Goal: Transaction & Acquisition: Purchase product/service

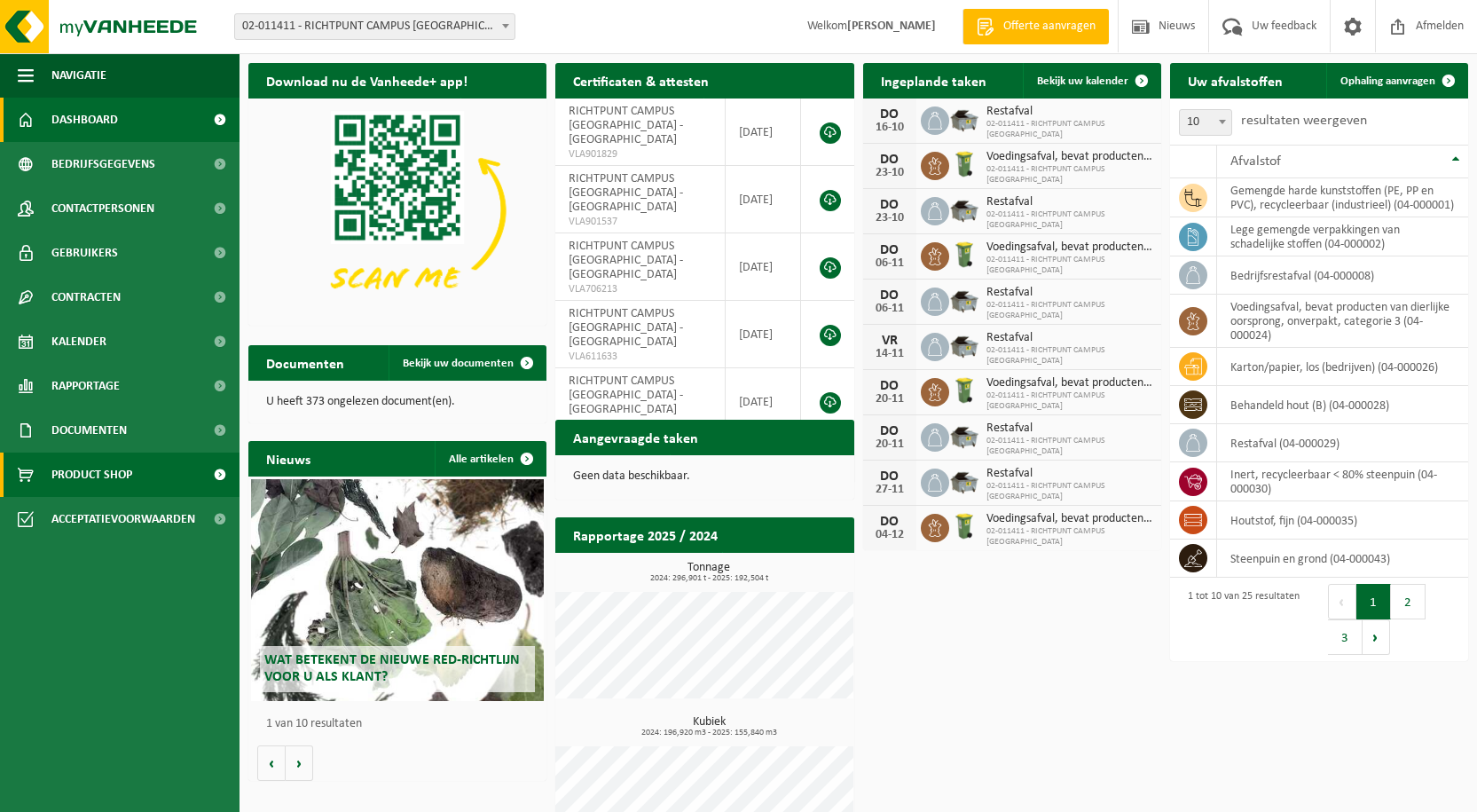
click at [96, 472] on span "Product Shop" at bounding box center [92, 474] width 81 height 44
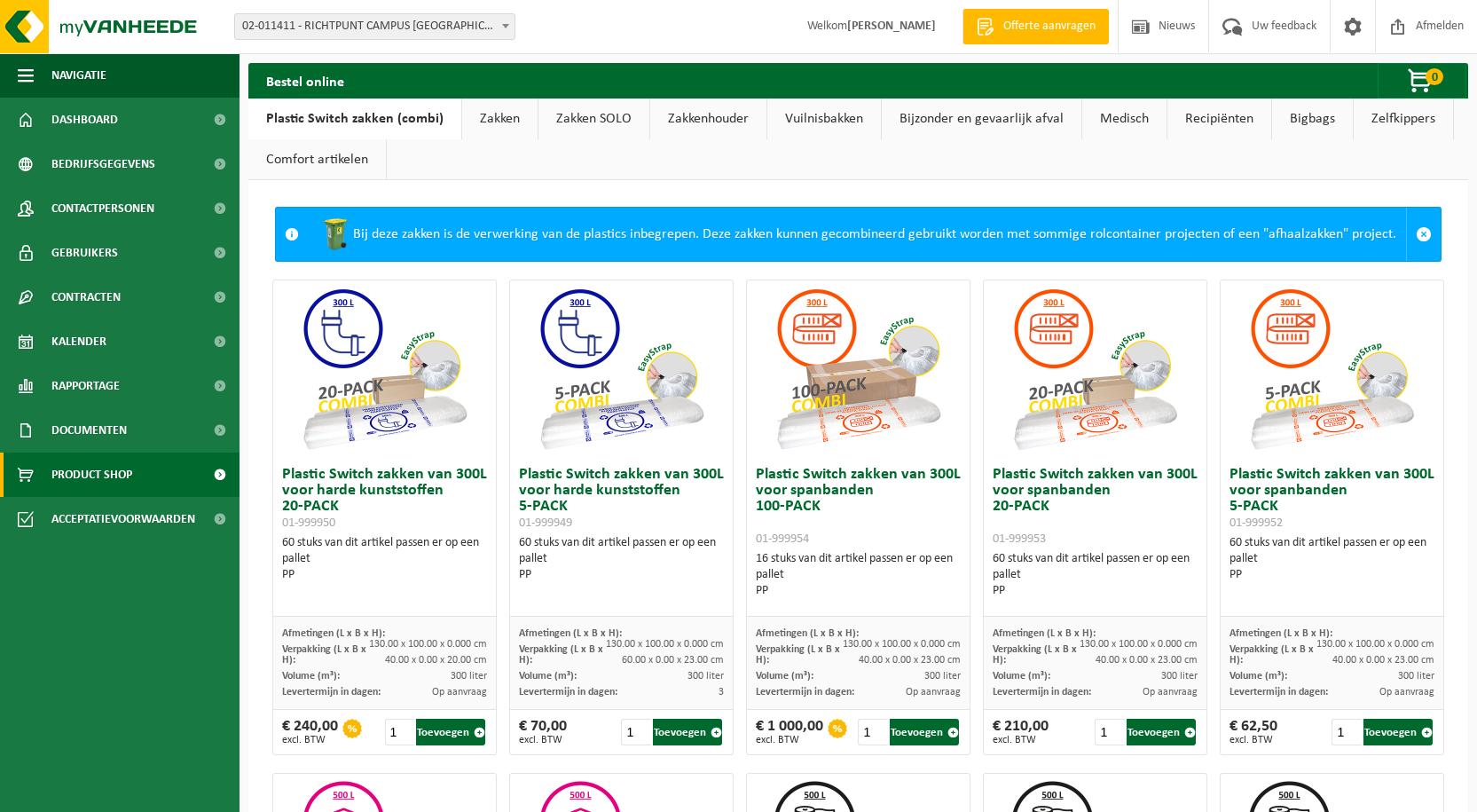
click at [482, 119] on link "Zakken" at bounding box center [500, 119] width 75 height 41
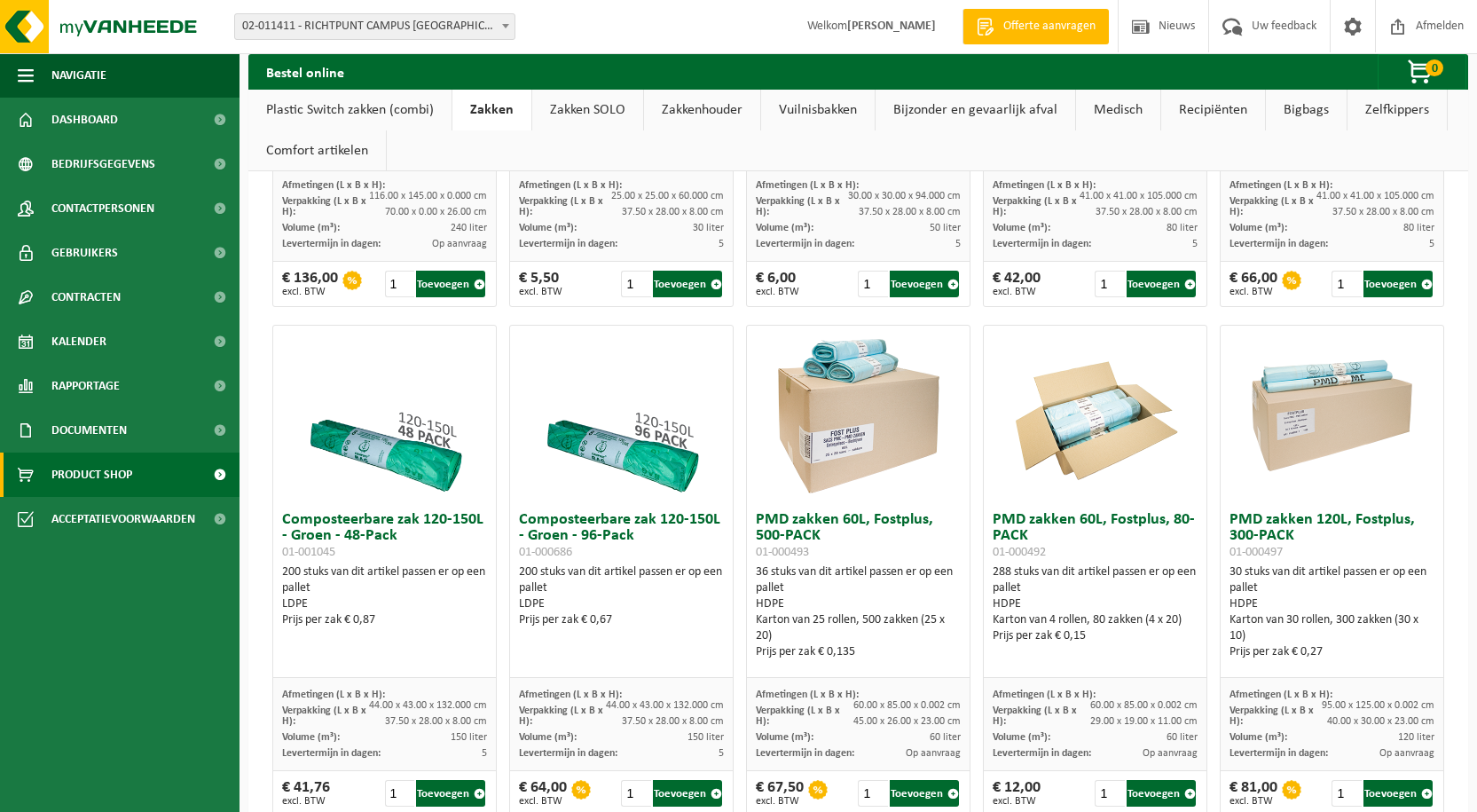
scroll to position [1065, 0]
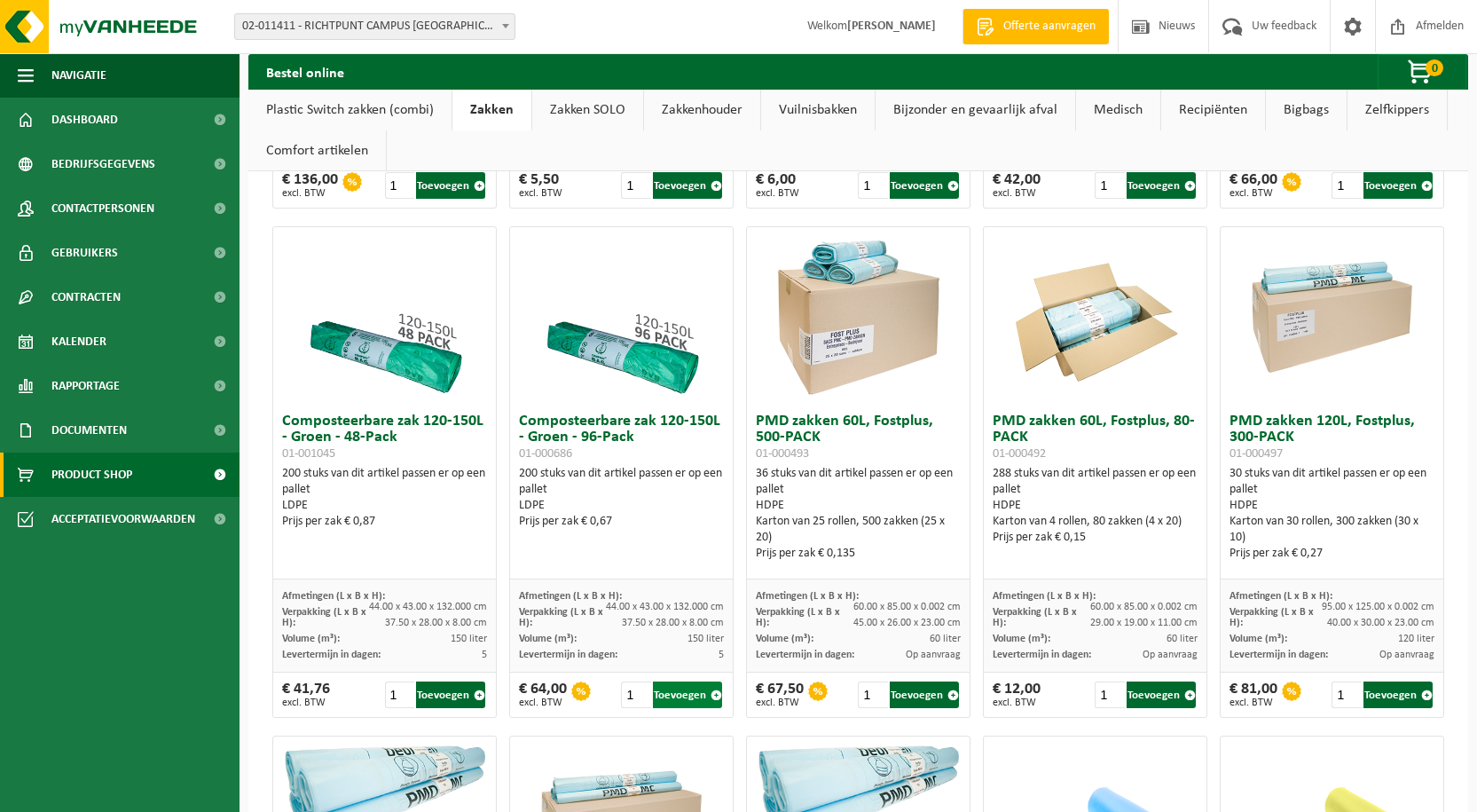
click at [695, 697] on button "Toevoegen" at bounding box center [688, 694] width 69 height 27
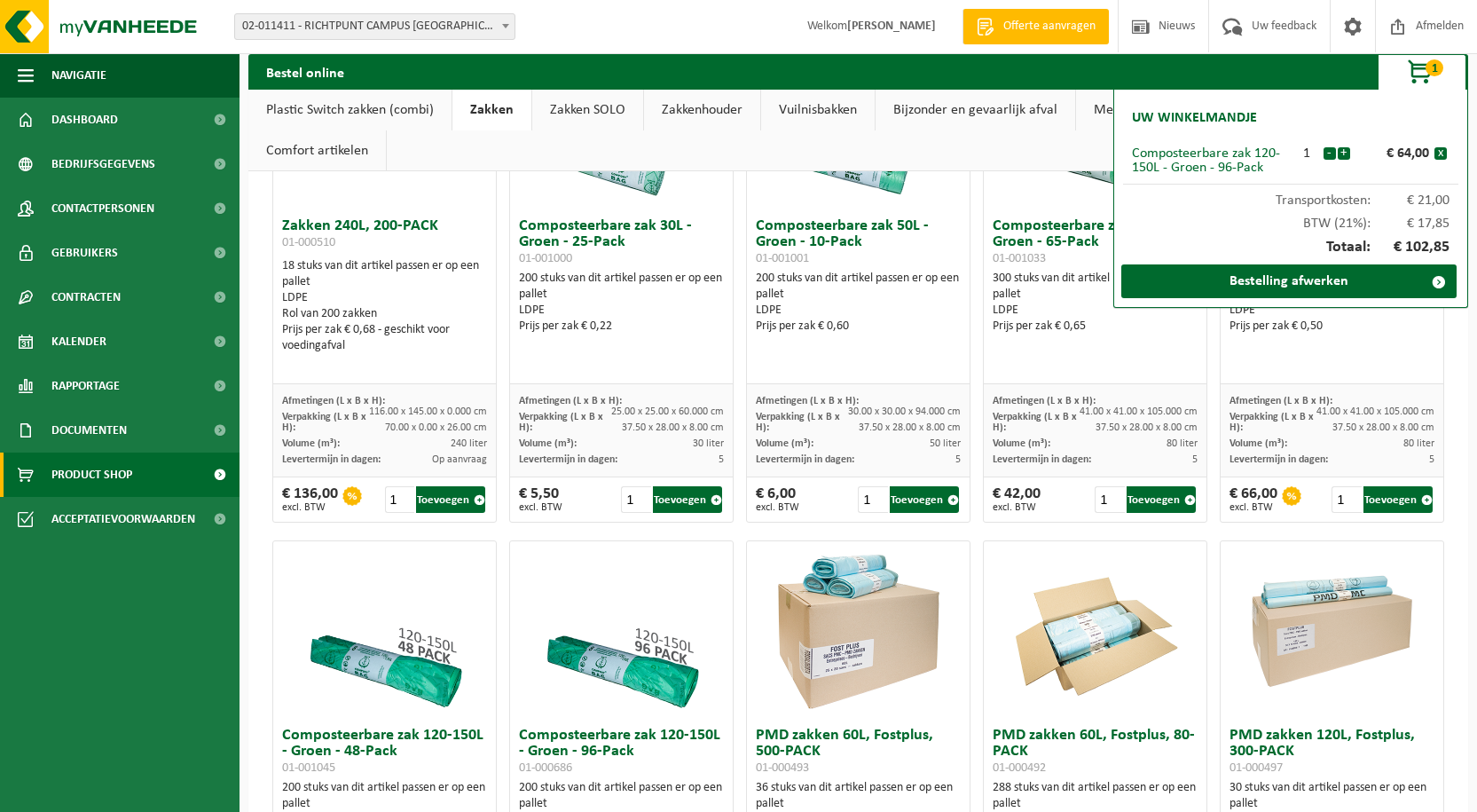
scroll to position [710, 0]
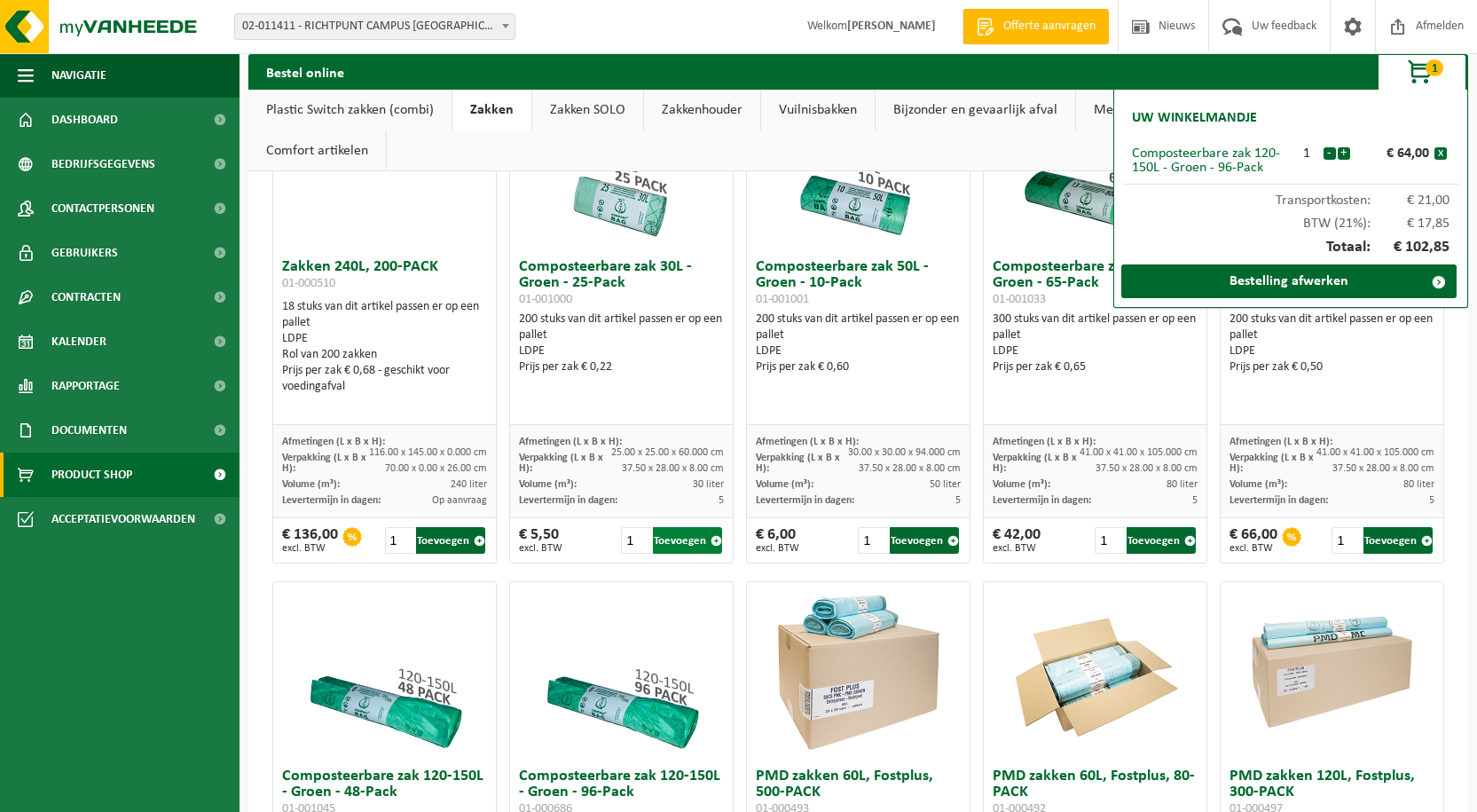
click at [699, 545] on button "Toevoegen" at bounding box center [688, 540] width 69 height 27
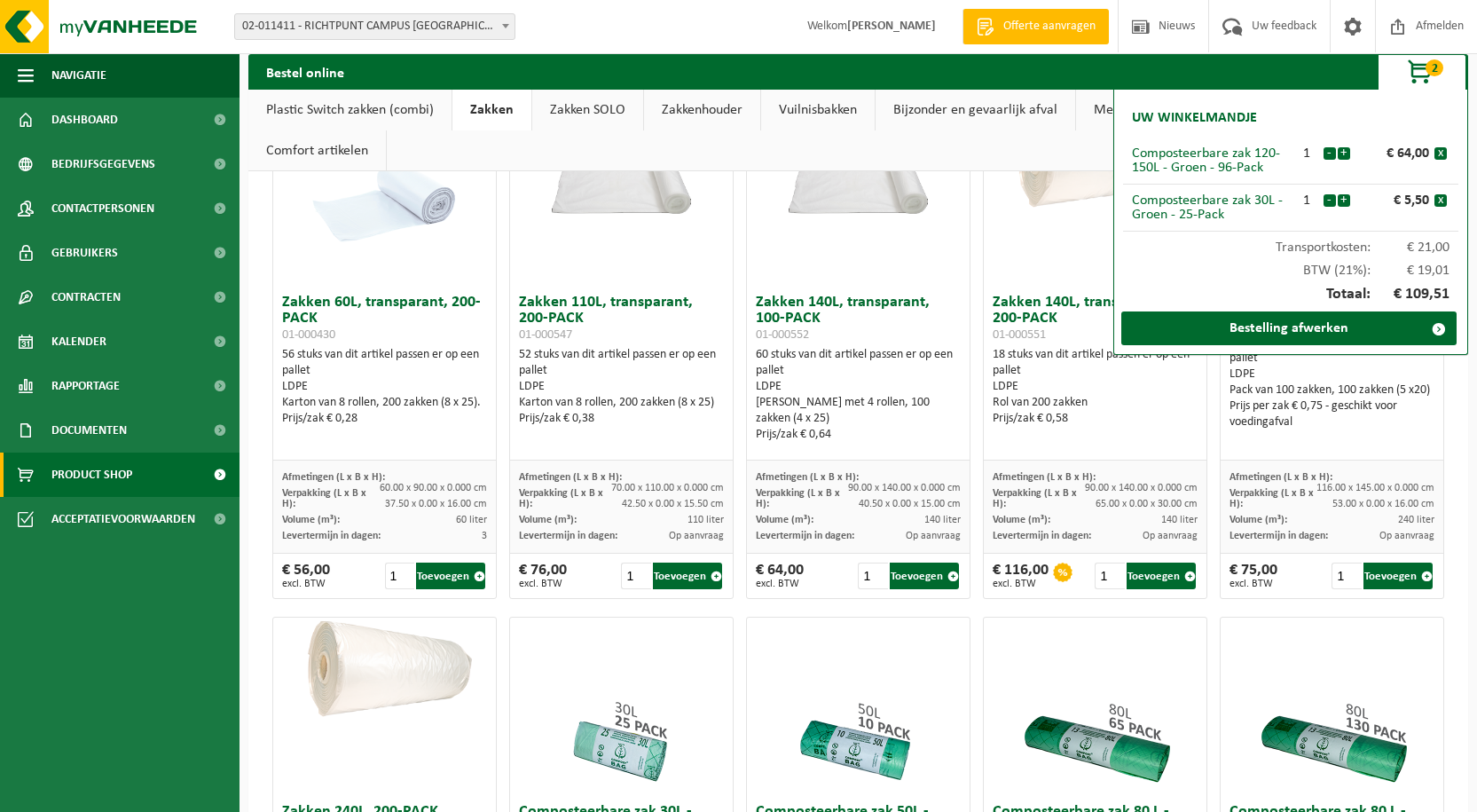
scroll to position [266, 0]
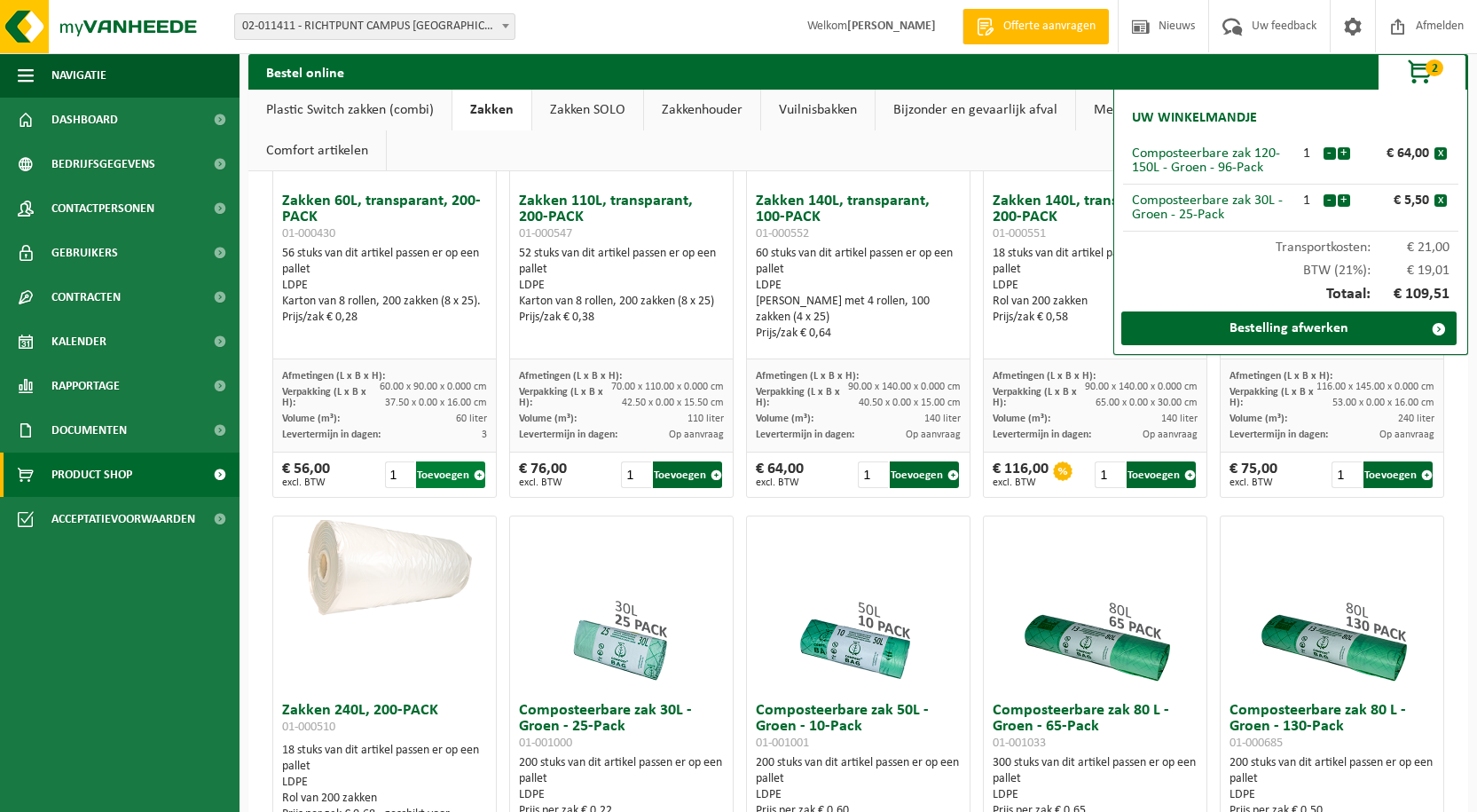
click at [459, 477] on button "Toevoegen" at bounding box center [451, 474] width 69 height 27
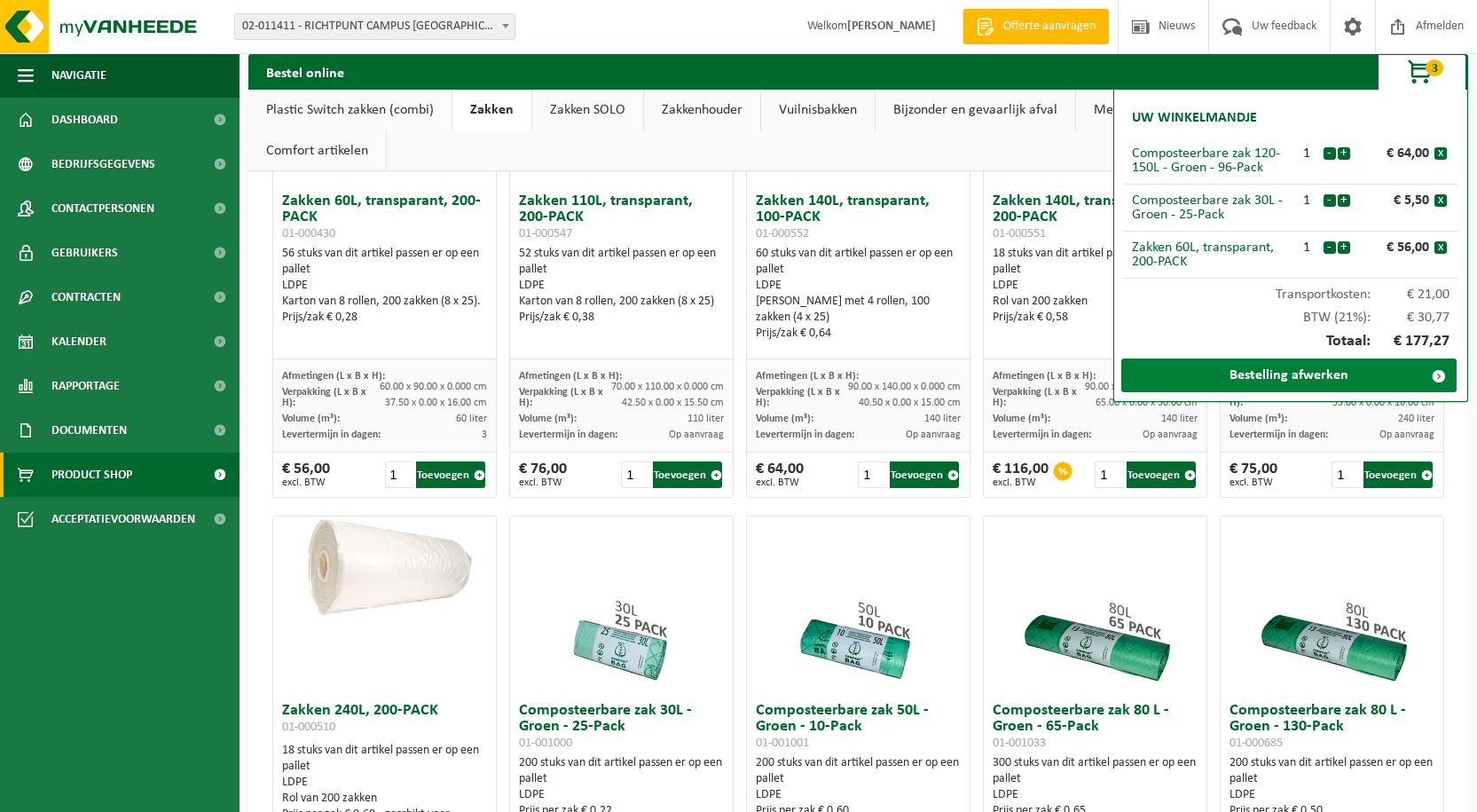
click at [1272, 377] on link "Bestelling afwerken" at bounding box center [1290, 375] width 336 height 34
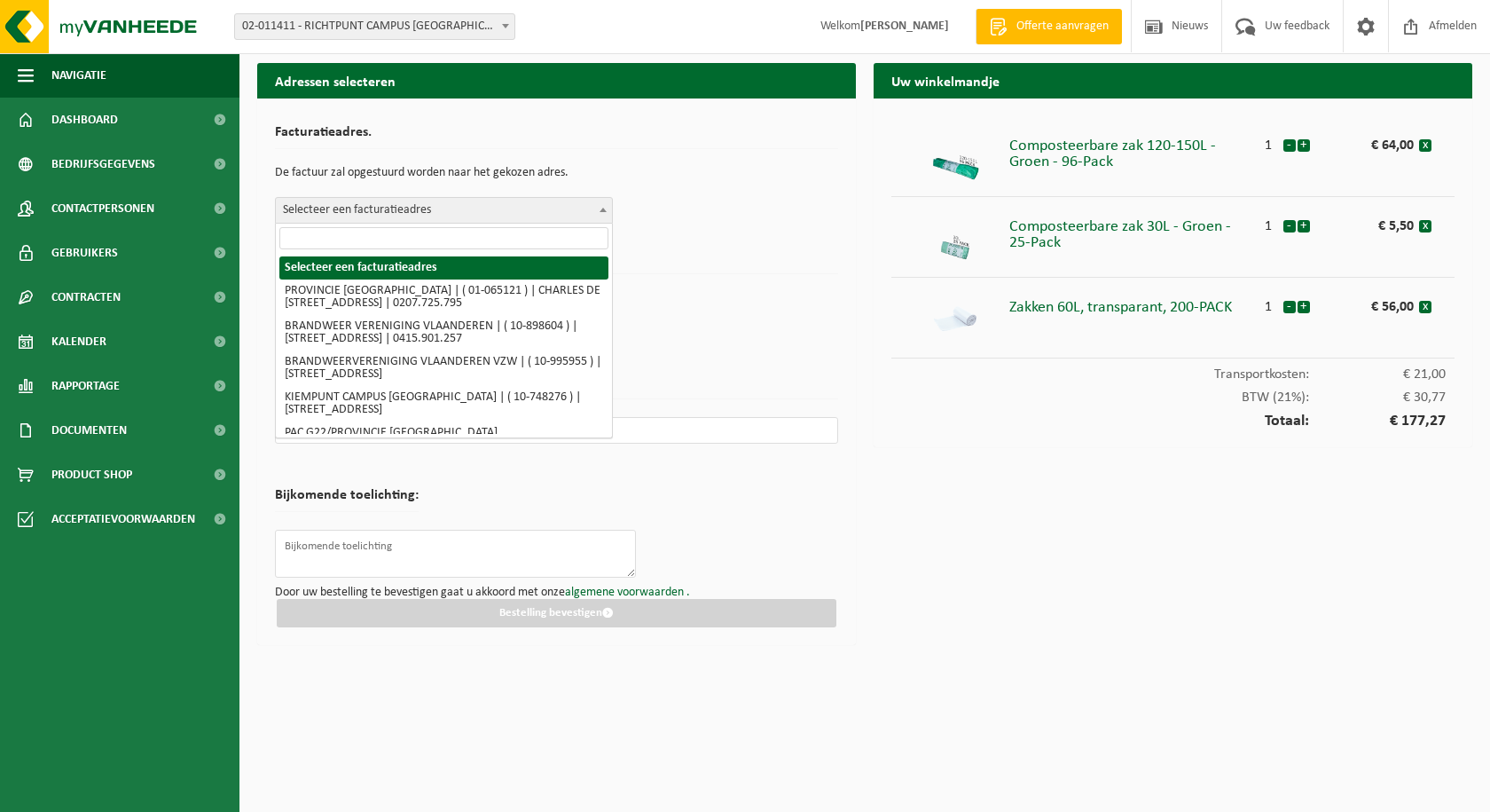
click at [603, 207] on b at bounding box center [603, 209] width 7 height 5
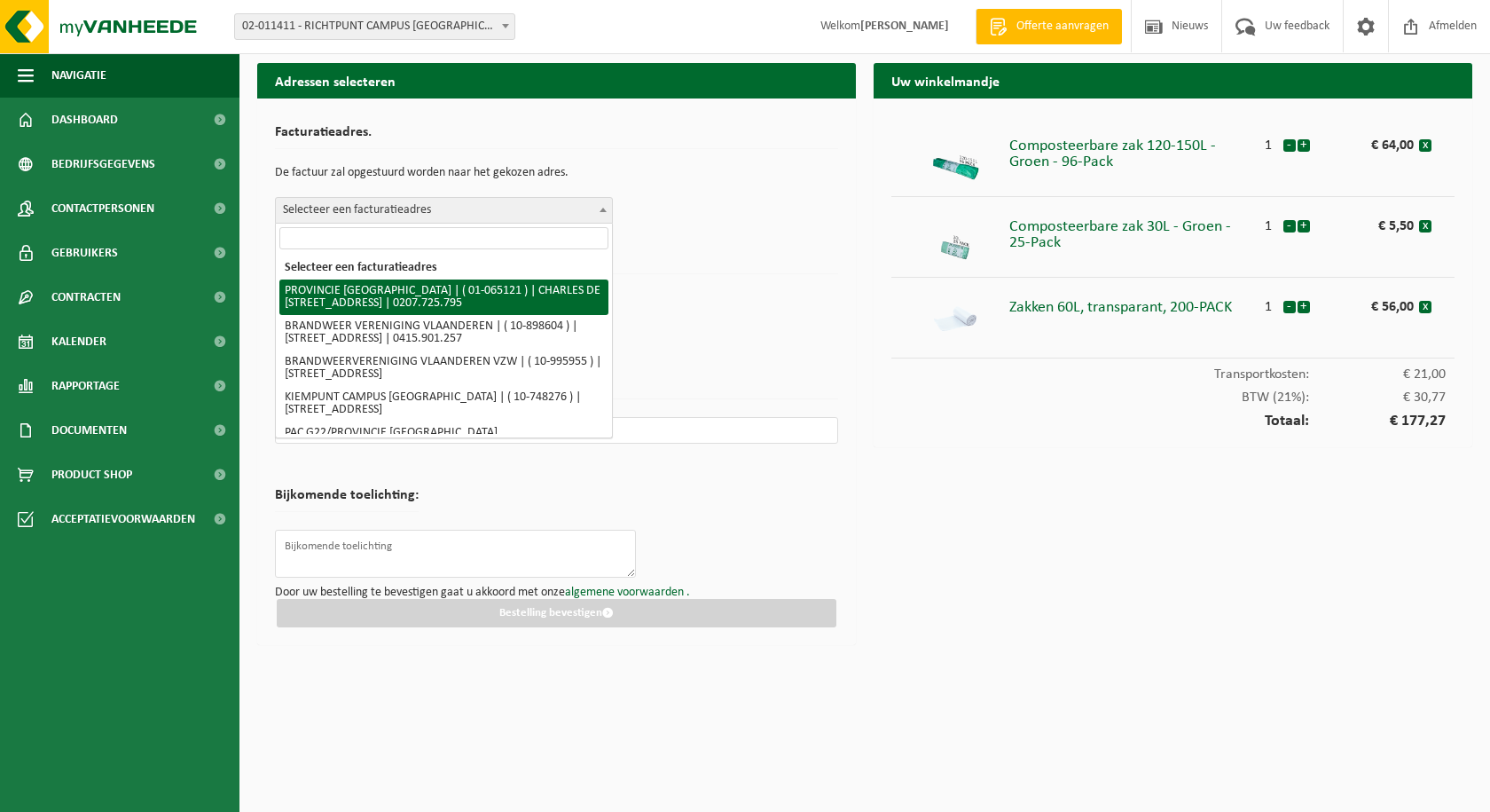
select select "420"
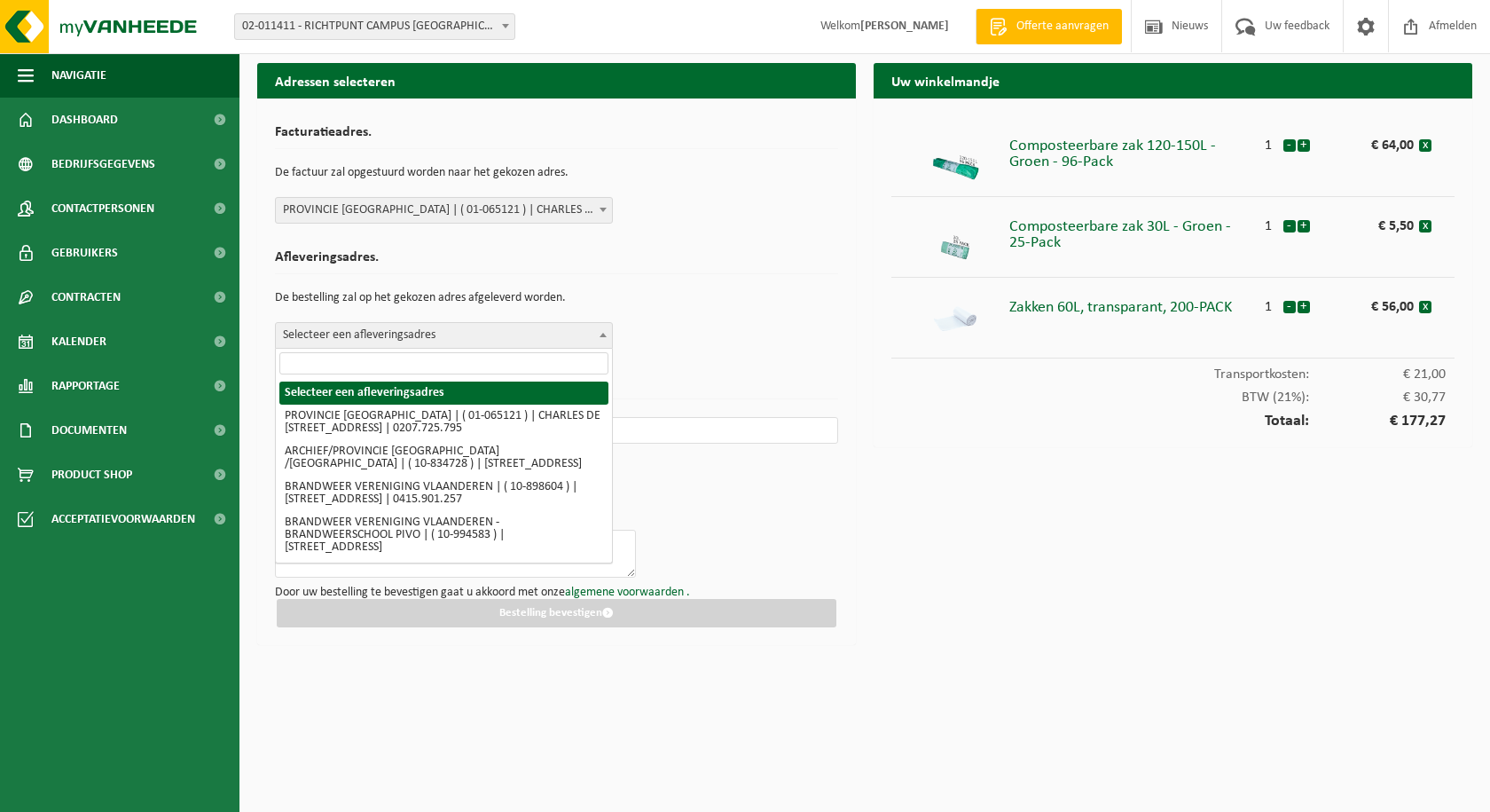
click at [603, 335] on b at bounding box center [603, 335] width 7 height 5
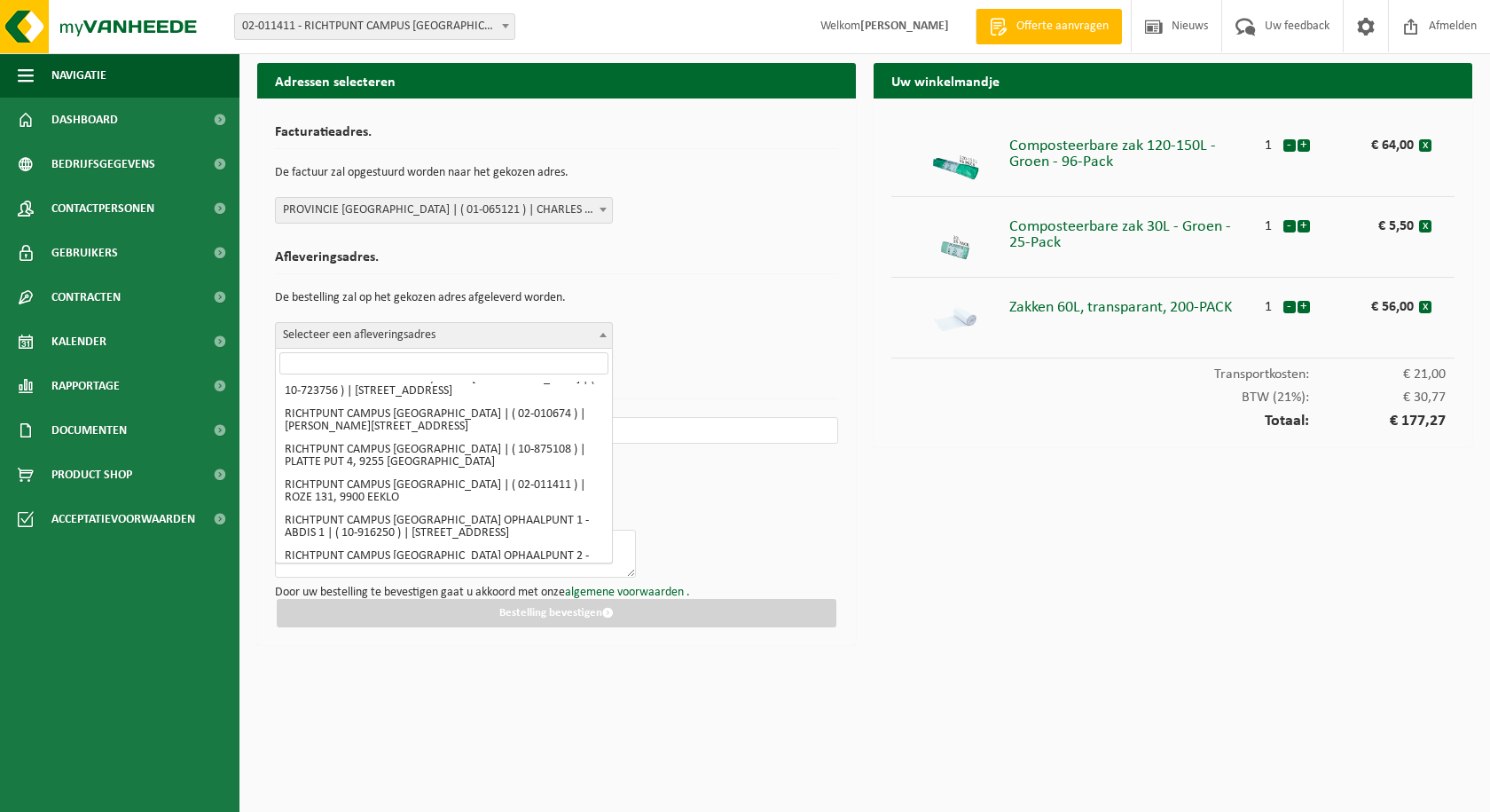
scroll to position [2572, 0]
select select "2214"
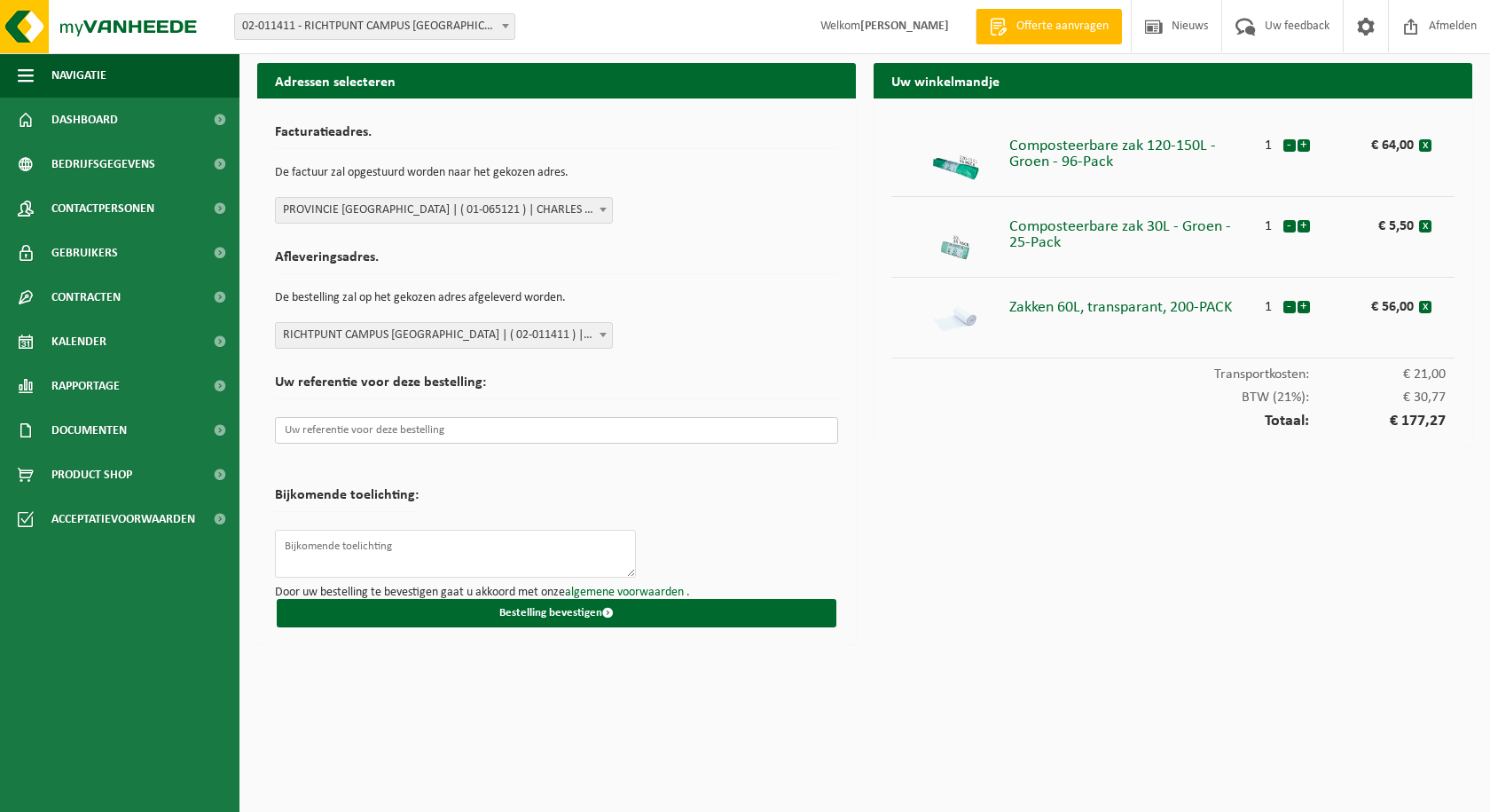
click at [387, 430] on input "text" at bounding box center [556, 430] width 563 height 27
click at [399, 554] on textarea at bounding box center [455, 554] width 361 height 48
type textarea "t.a.v. [PERSON_NAME]"
click at [603, 213] on span at bounding box center [603, 209] width 17 height 23
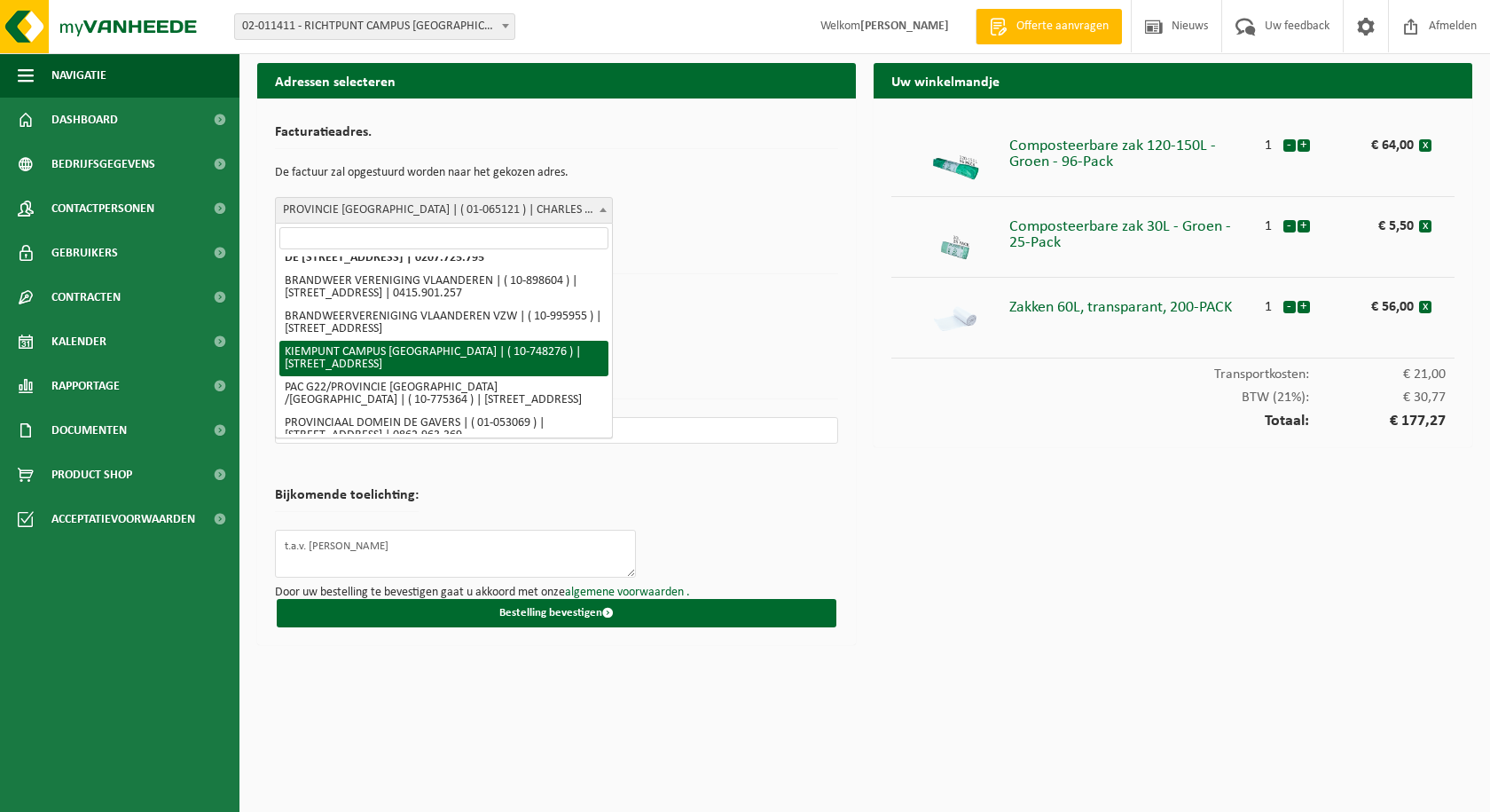
scroll to position [17, 0]
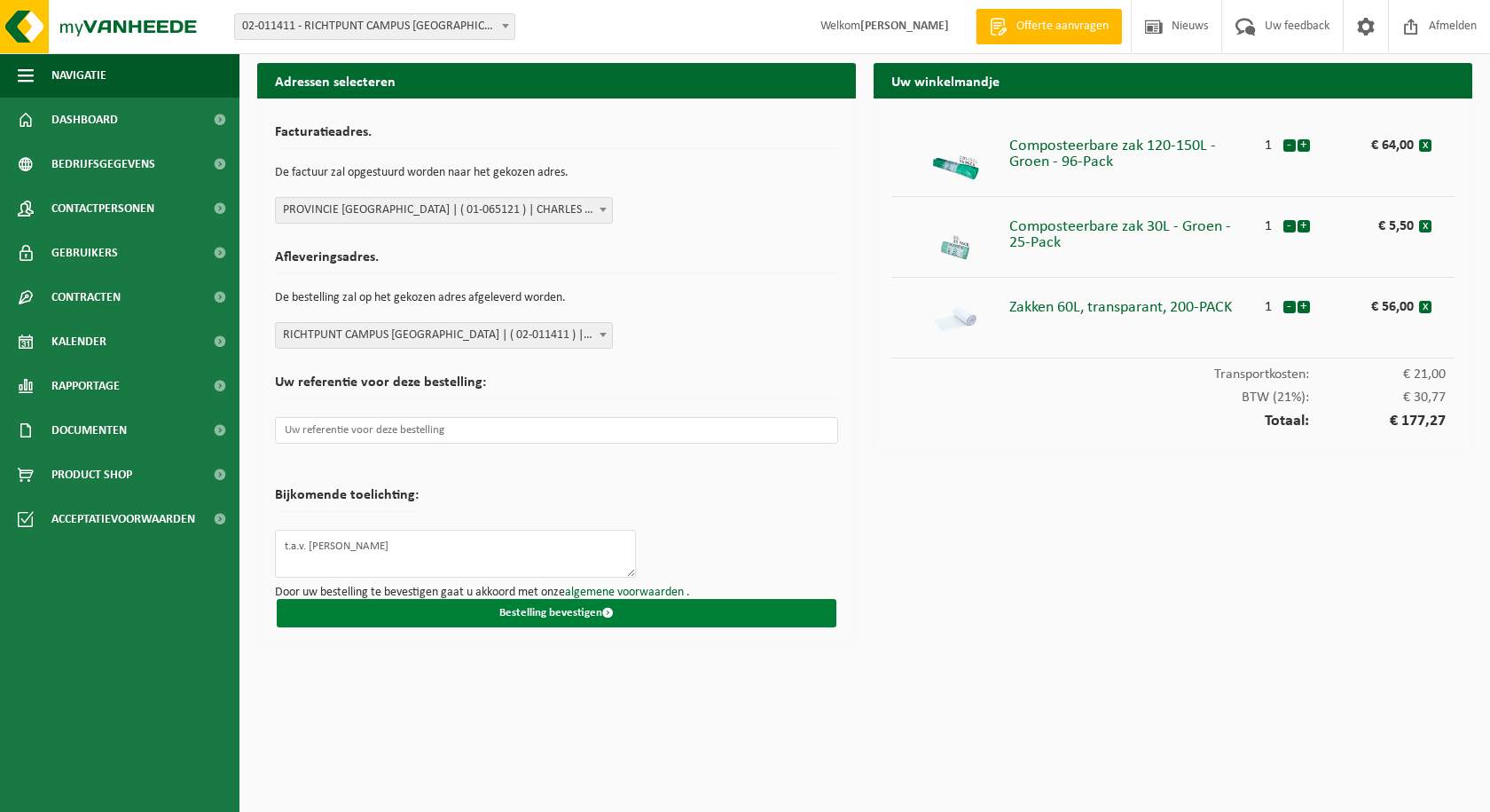
click at [546, 613] on button "Bestelling bevestigen" at bounding box center [556, 612] width 559 height 28
